Goal: Task Accomplishment & Management: Manage account settings

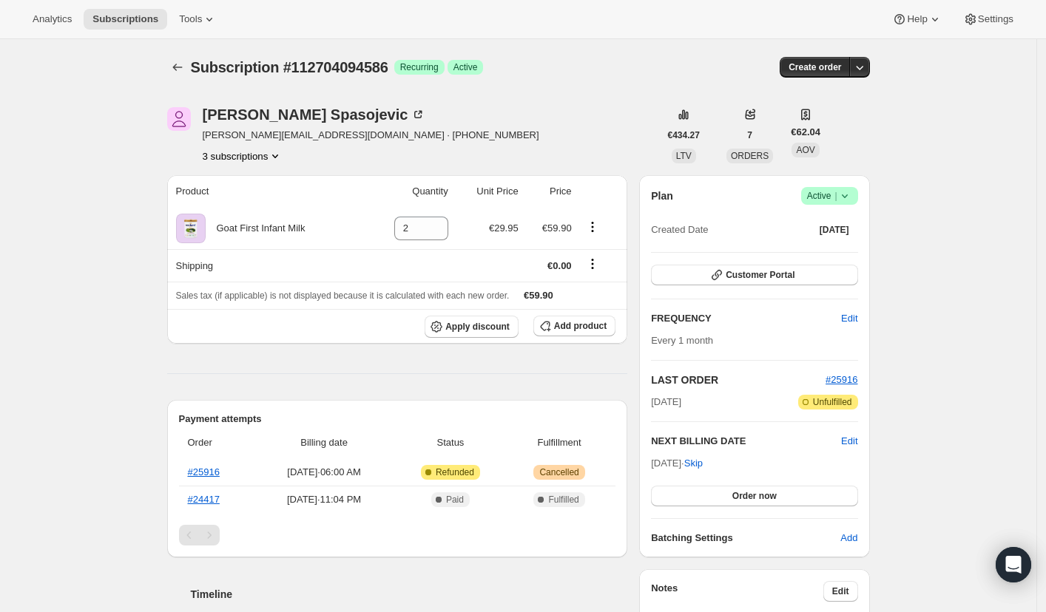
click at [857, 196] on span "Success Active |" at bounding box center [829, 196] width 57 height 18
drag, startPoint x: 755, startPoint y: 252, endPoint x: 818, endPoint y: 248, distance: 63.0
click at [818, 248] on span "Cancel subscription" at bounding box center [828, 249] width 84 height 11
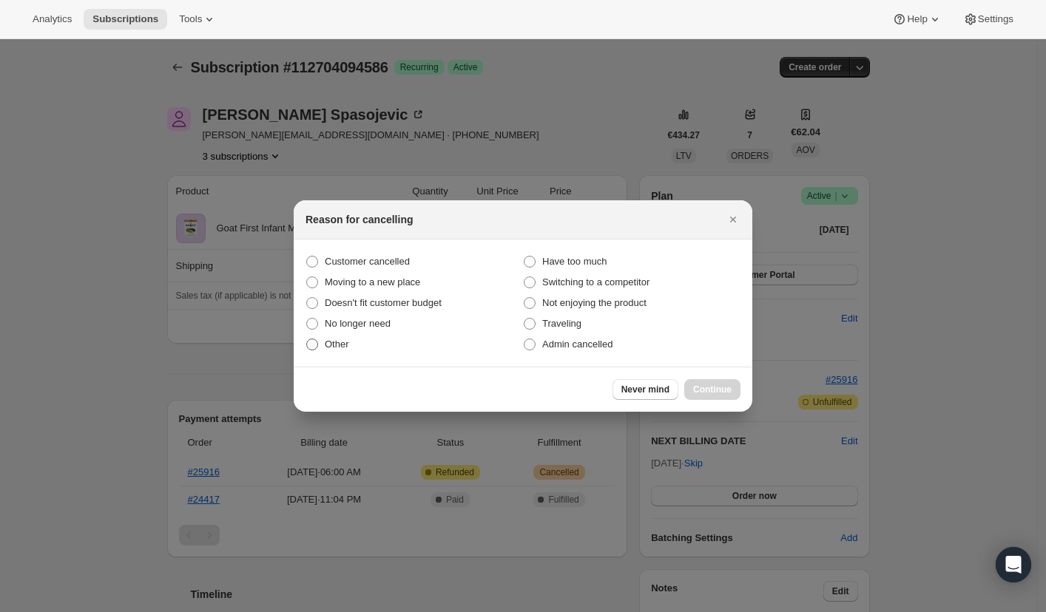
click at [322, 344] on label "Other" at bounding box center [413, 344] width 217 height 21
click at [307, 339] on input "Other" at bounding box center [306, 339] width 1 height 1
radio input "true"
click at [703, 390] on span "Continue" at bounding box center [712, 390] width 38 height 12
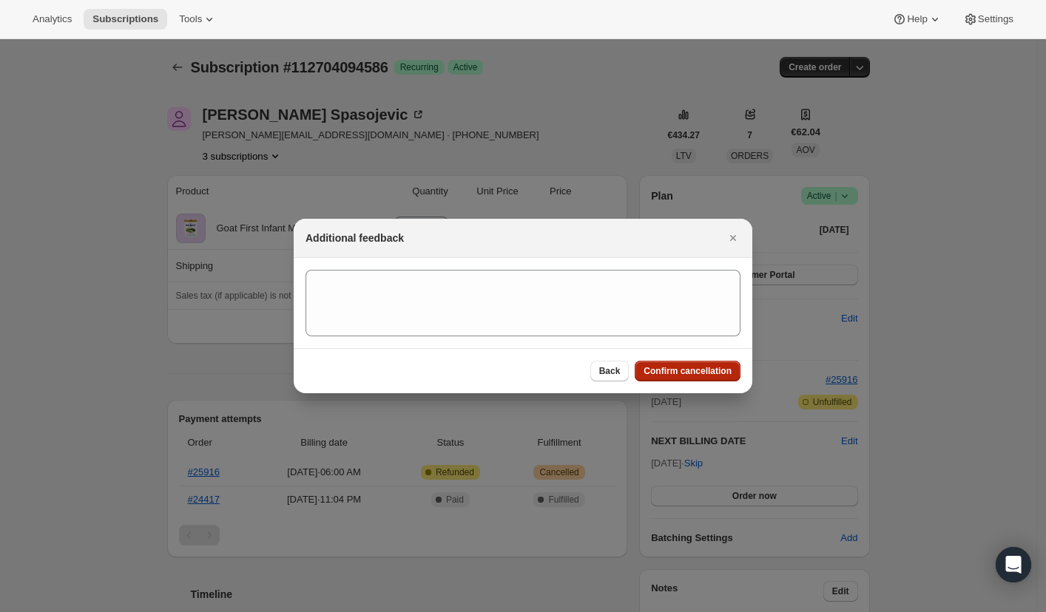
click at [676, 370] on span "Confirm cancellation" at bounding box center [687, 371] width 88 height 12
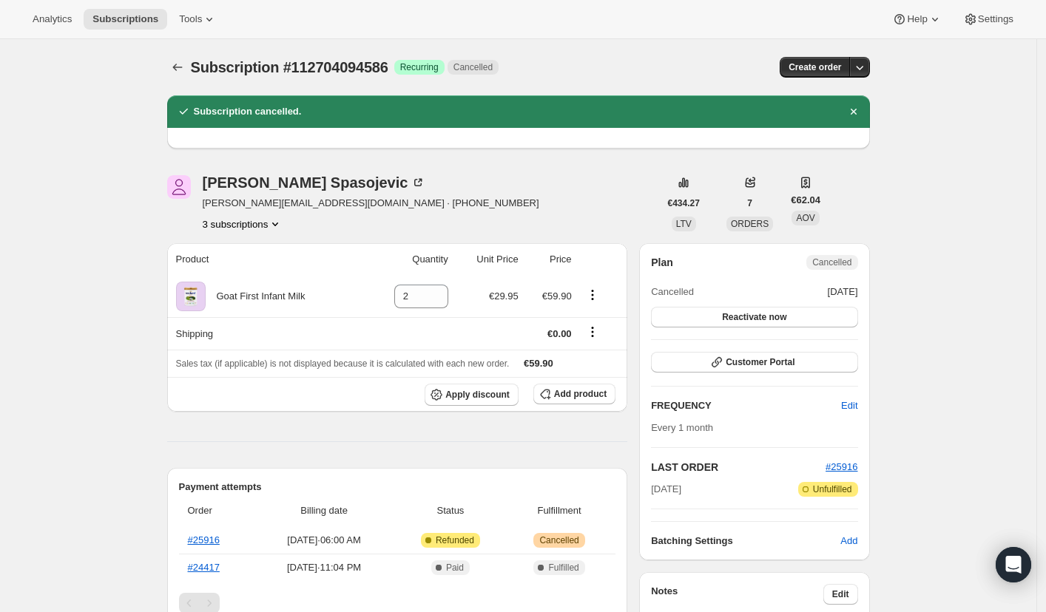
click at [257, 226] on button "3 subscriptions" at bounding box center [243, 224] width 81 height 15
click at [254, 273] on span "111293071738" at bounding box center [224, 276] width 64 height 11
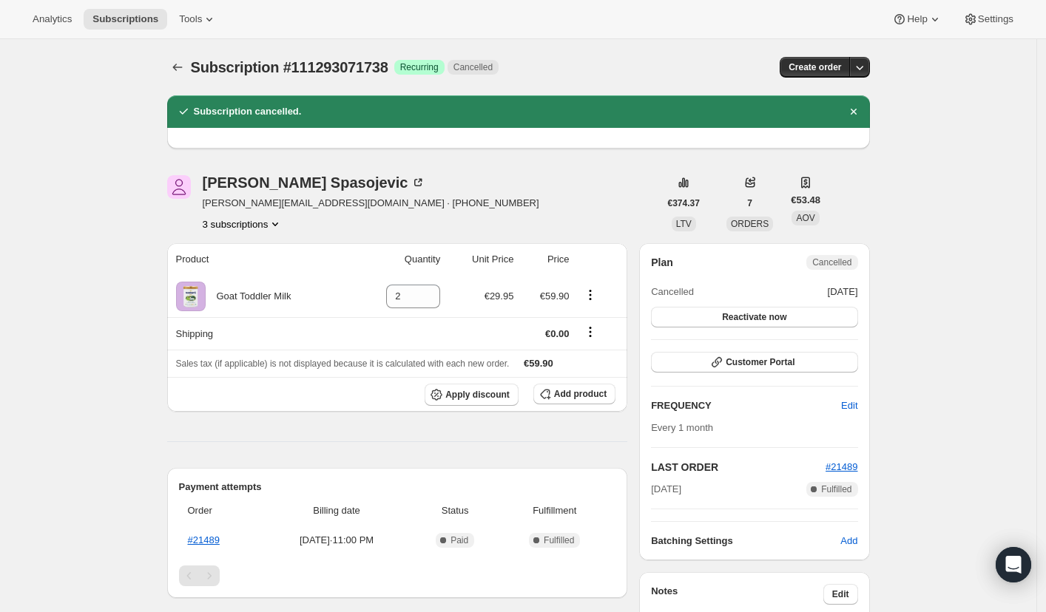
click at [249, 226] on button "3 subscriptions" at bounding box center [243, 224] width 81 height 15
click at [242, 250] on span "108010242426" at bounding box center [226, 251] width 64 height 11
